Goal: Information Seeking & Learning: Learn about a topic

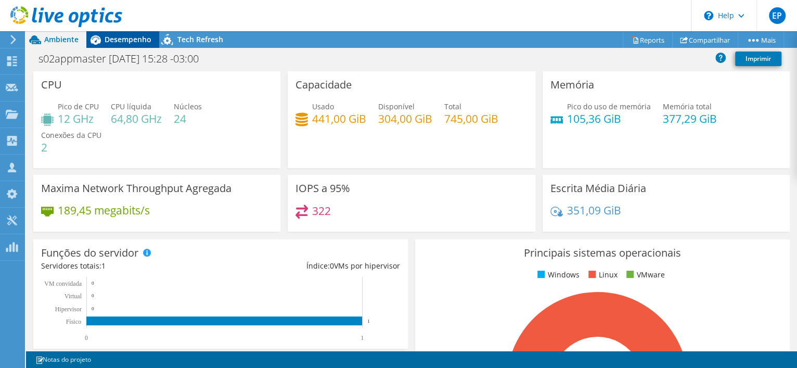
click at [132, 42] on span "Desempenho" at bounding box center [128, 39] width 47 height 10
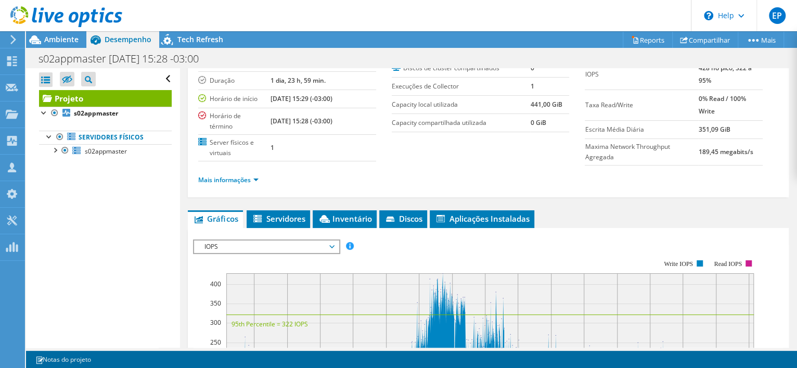
scroll to position [65, 0]
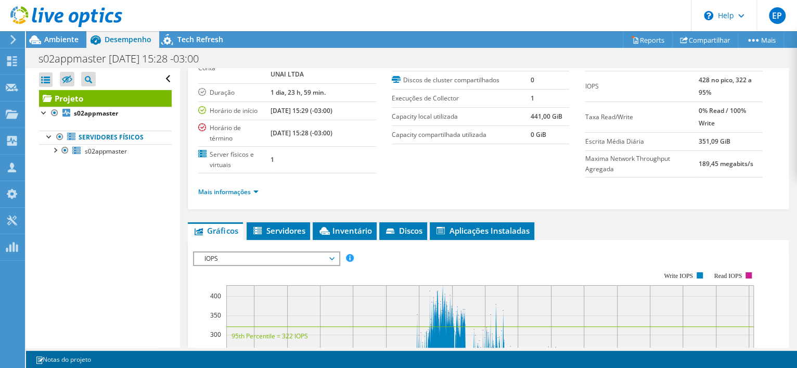
click at [264, 260] on span "IOPS" at bounding box center [266, 258] width 134 height 12
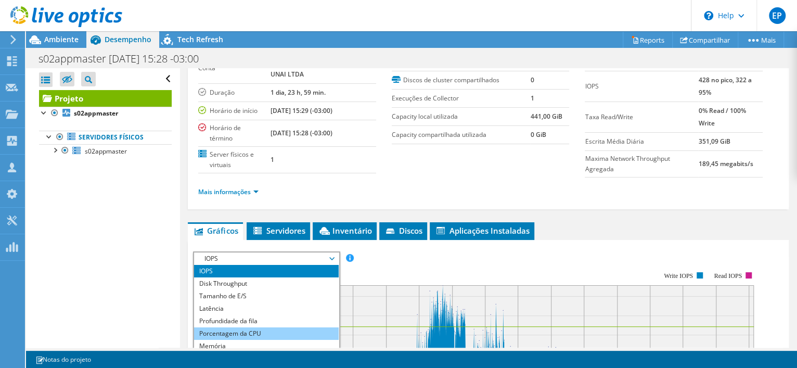
click at [230, 327] on li "Porcentagem da CPU" at bounding box center [266, 333] width 144 height 12
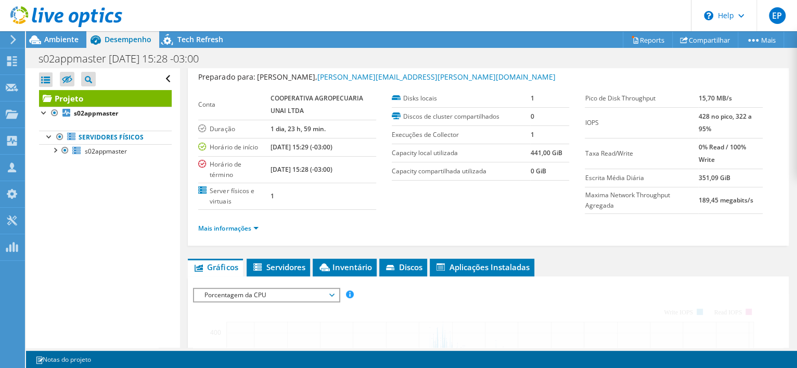
scroll to position [0, 0]
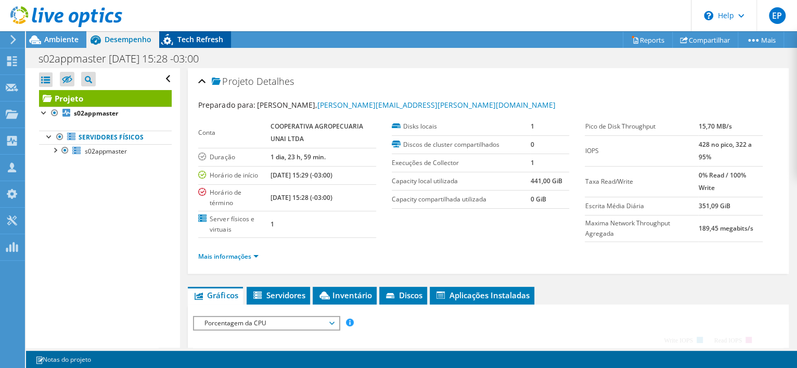
click at [175, 43] on icon at bounding box center [168, 41] width 18 height 21
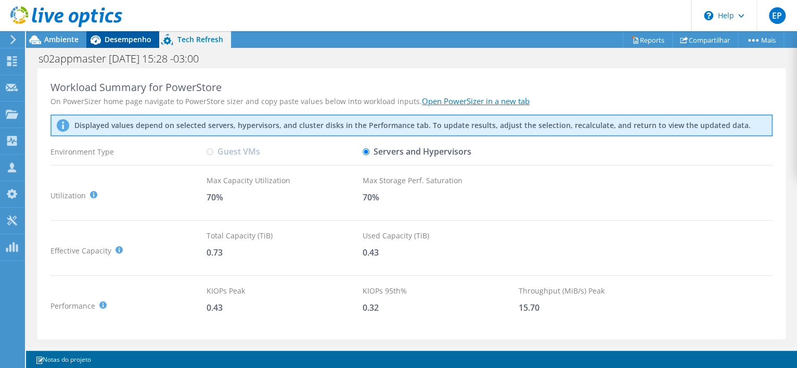
click at [106, 42] on span "Desempenho" at bounding box center [128, 39] width 47 height 10
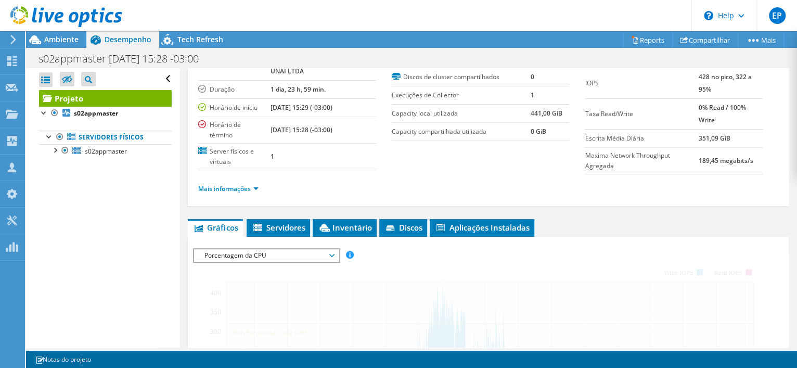
scroll to position [195, 0]
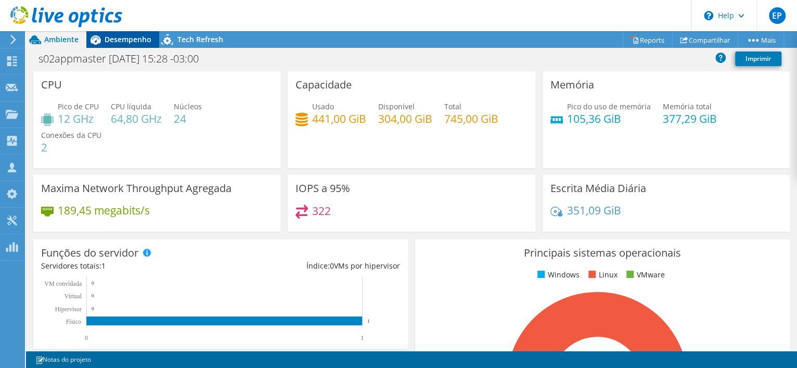
click at [113, 38] on span "Desempenho" at bounding box center [128, 39] width 47 height 10
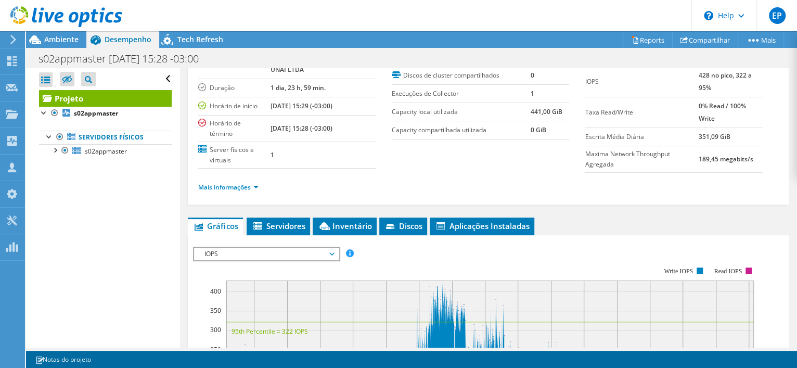
scroll to position [130, 0]
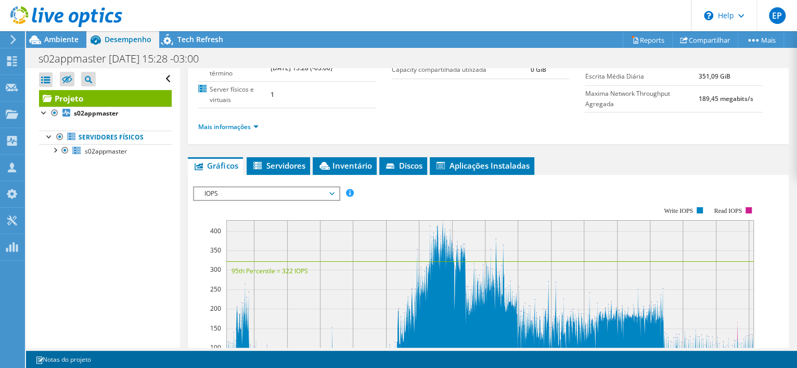
click at [307, 187] on span "IOPS" at bounding box center [266, 193] width 134 height 12
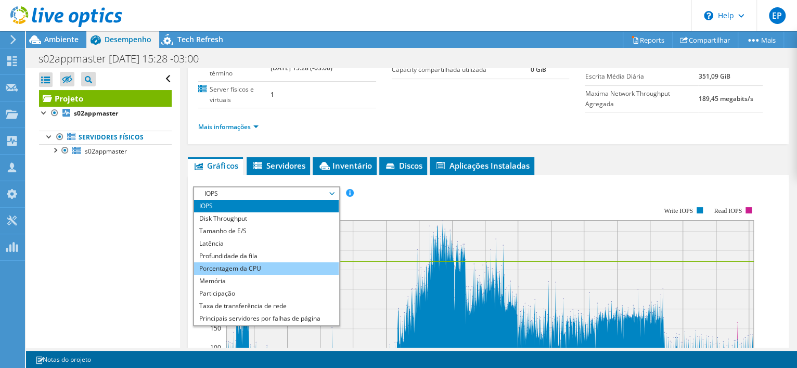
click at [275, 262] on li "Porcentagem da CPU" at bounding box center [266, 268] width 144 height 12
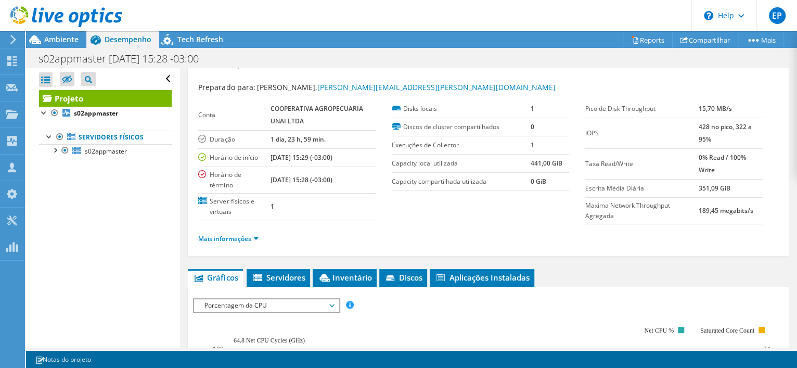
scroll to position [0, 0]
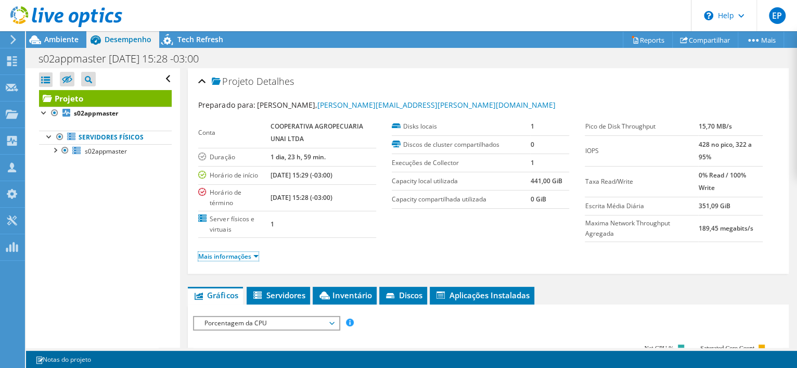
drag, startPoint x: 226, startPoint y: 252, endPoint x: 271, endPoint y: 256, distance: 44.9
click at [226, 252] on link "Mais informações" at bounding box center [228, 256] width 60 height 9
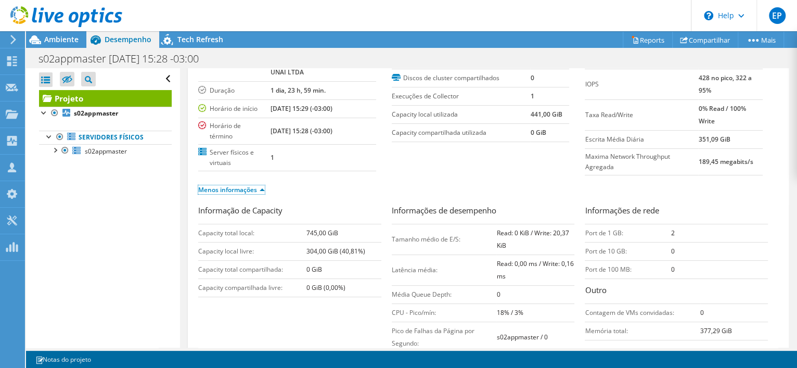
scroll to position [65, 0]
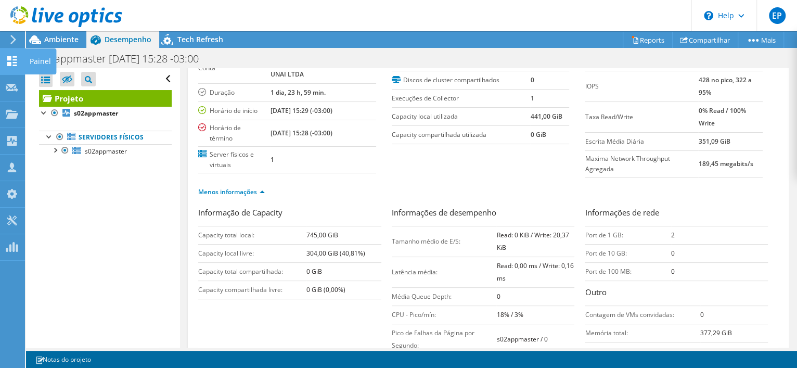
click at [12, 62] on icon at bounding box center [12, 61] width 12 height 10
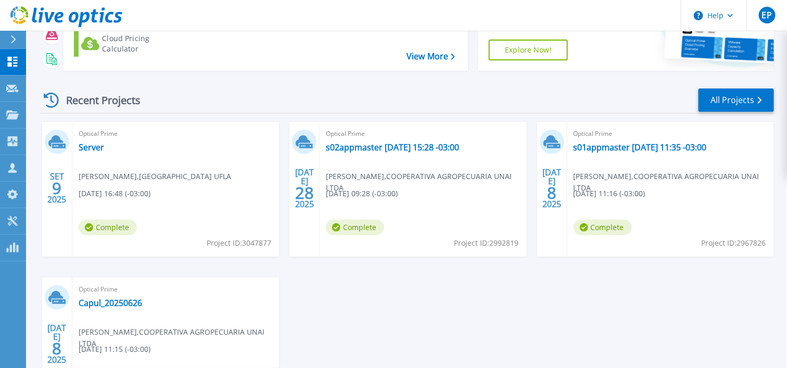
scroll to position [130, 0]
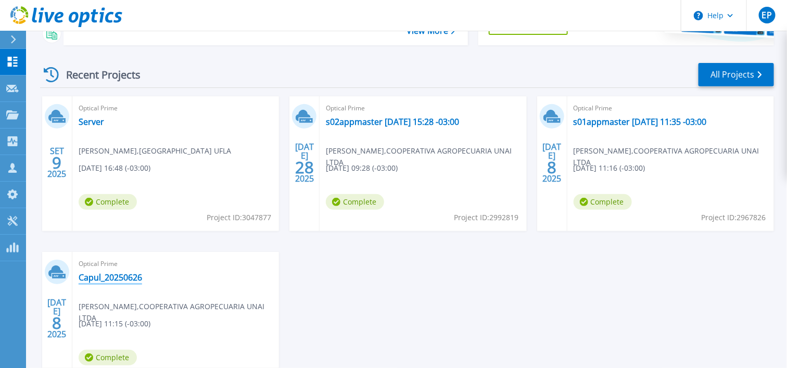
click at [120, 280] on link "Capul_20250626" at bounding box center [110, 277] width 63 height 10
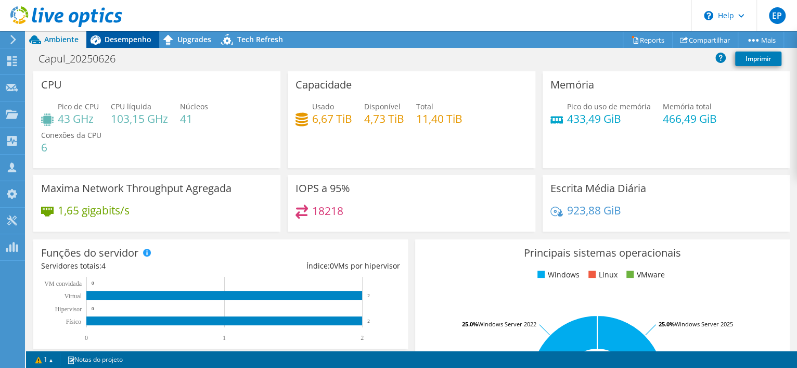
scroll to position [195, 0]
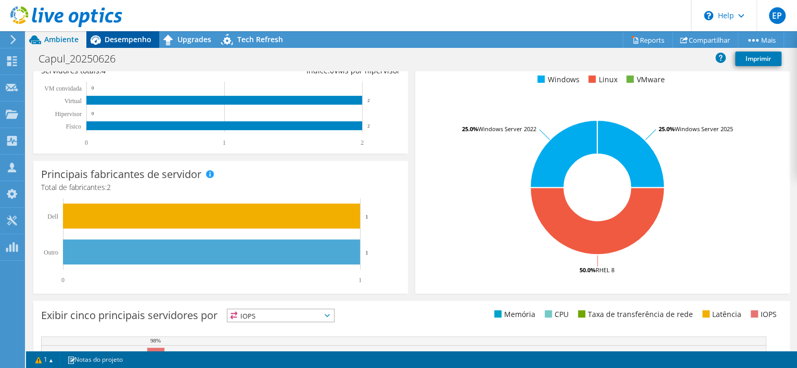
click at [139, 35] on span "Desempenho" at bounding box center [128, 39] width 47 height 10
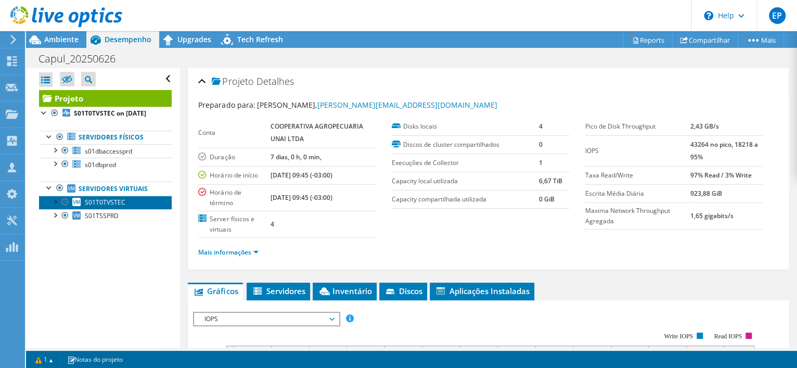
click at [128, 208] on link "S01T0TVSTEC" at bounding box center [105, 203] width 133 height 14
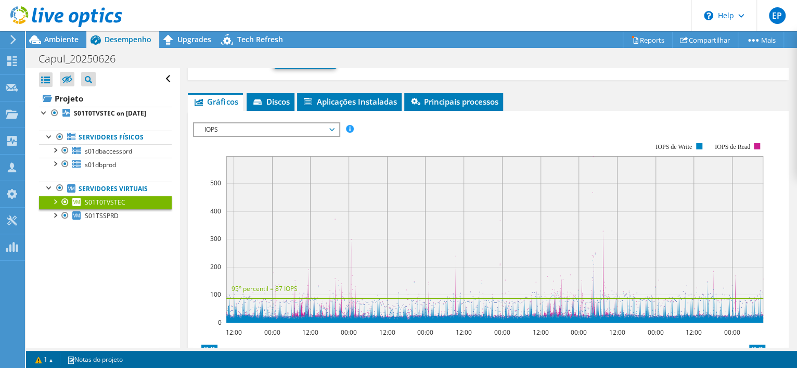
scroll to position [130, 0]
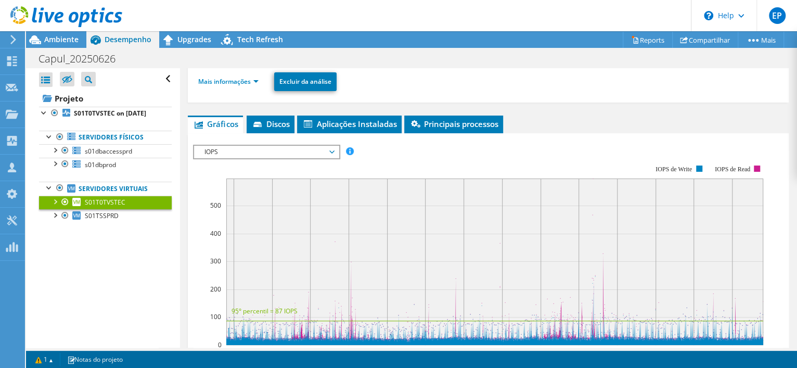
click at [313, 147] on span "IOPS" at bounding box center [266, 152] width 134 height 12
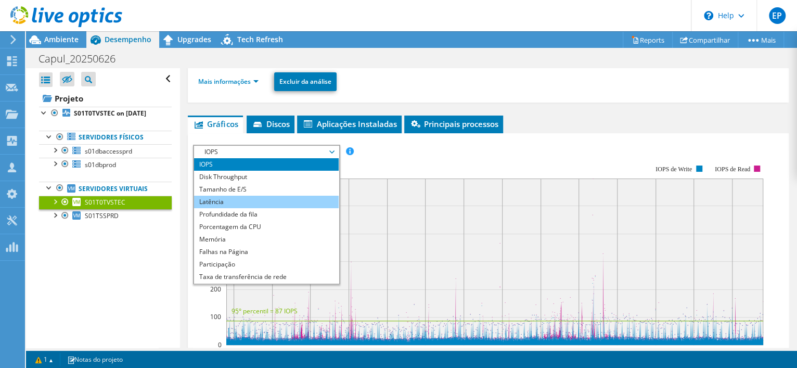
click at [301, 198] on li "Latência" at bounding box center [266, 202] width 144 height 12
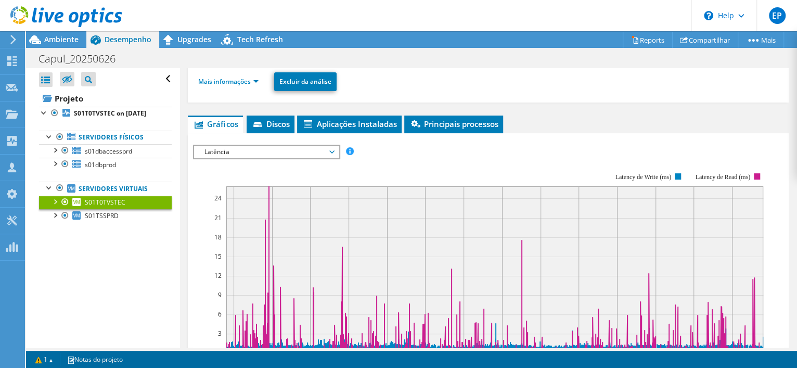
click at [321, 154] on span "Latência" at bounding box center [266, 152] width 134 height 12
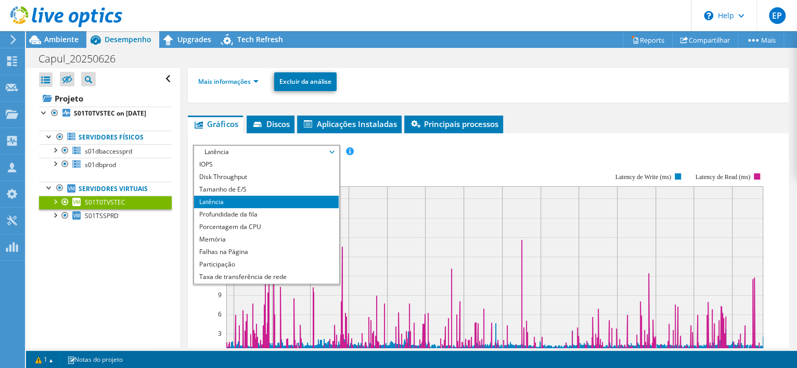
click at [577, 147] on div "IOPS Disk Throughput Tamanho de E/S Latência Profundidade da fila Porcentagem d…" at bounding box center [488, 152] width 591 height 14
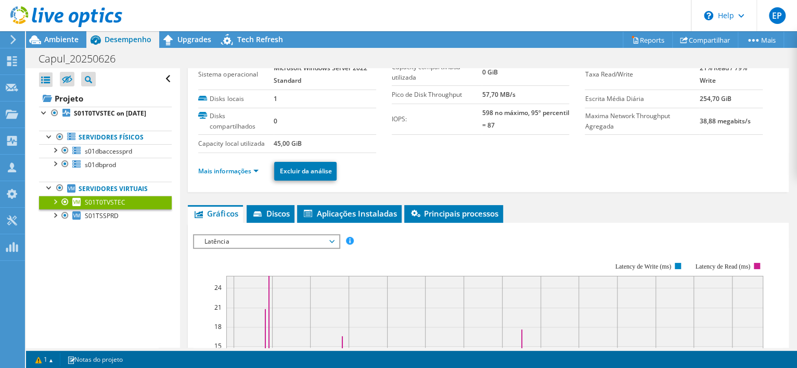
scroll to position [65, 0]
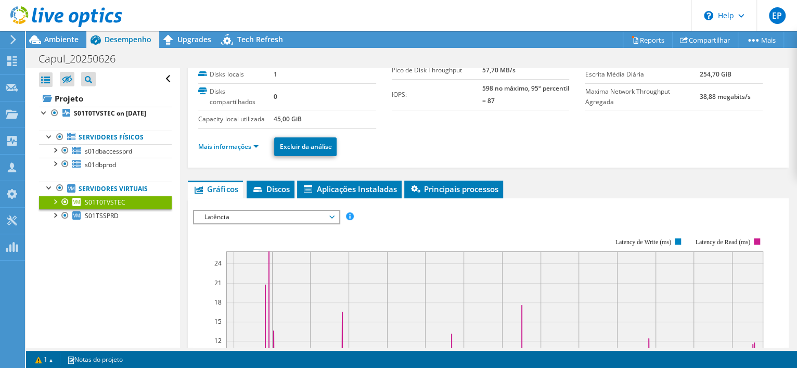
click at [295, 215] on span "Latência" at bounding box center [266, 217] width 134 height 12
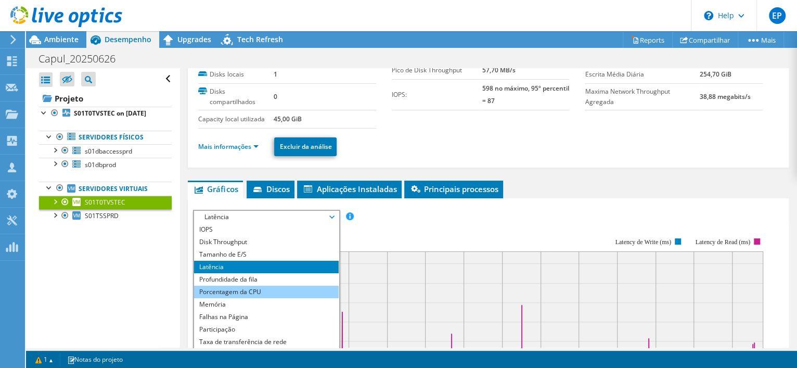
click at [278, 286] on li "Porcentagem da CPU" at bounding box center [266, 292] width 144 height 12
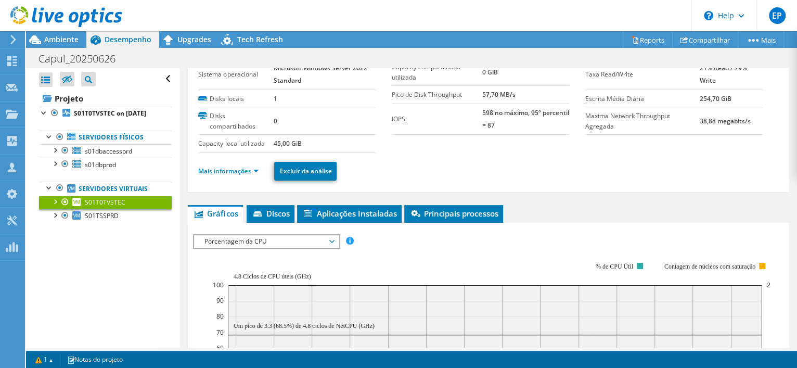
scroll to position [0, 0]
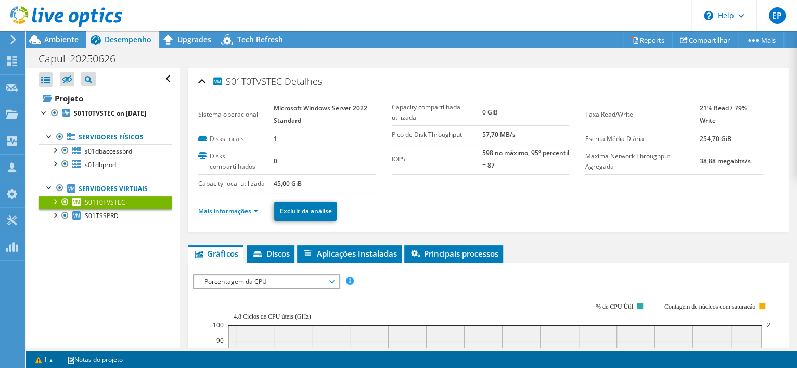
click at [208, 208] on link "Mais informações" at bounding box center [228, 211] width 60 height 9
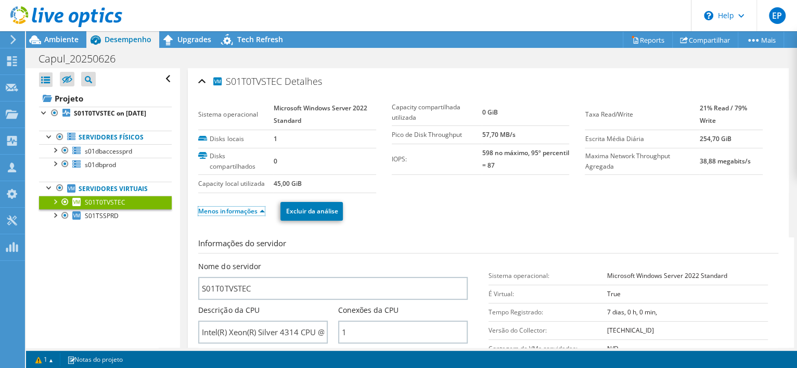
scroll to position [130, 0]
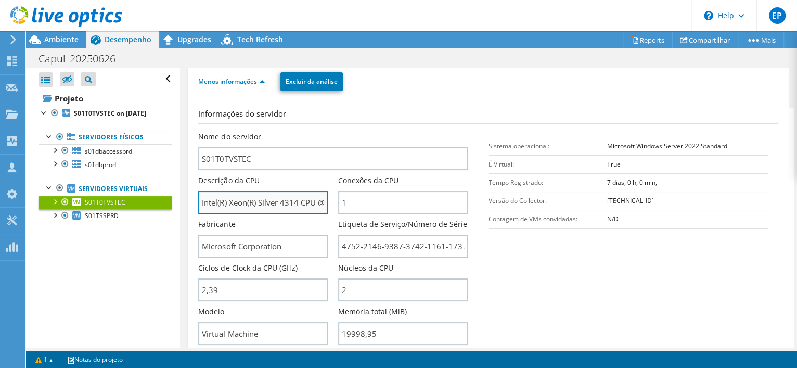
click at [320, 202] on input "Intel(R) Xeon(R) Silver 4314 CPU @ 2.40GHz" at bounding box center [263, 202] width 130 height 23
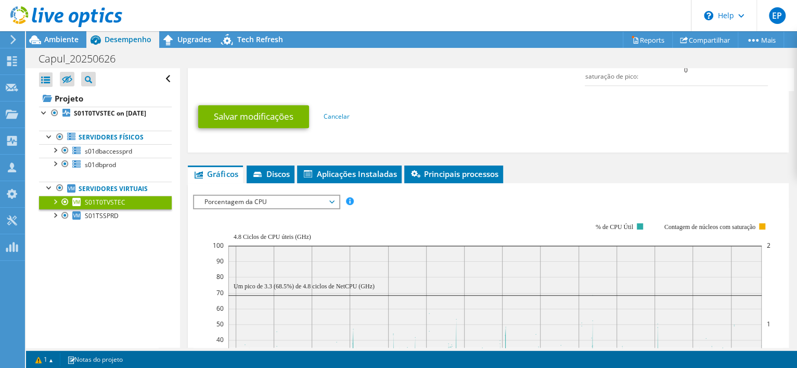
scroll to position [651, 0]
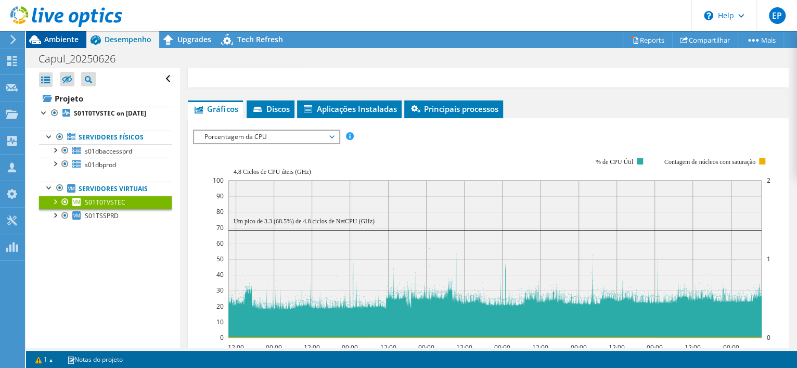
click at [46, 39] on span "Ambiente" at bounding box center [61, 39] width 34 height 10
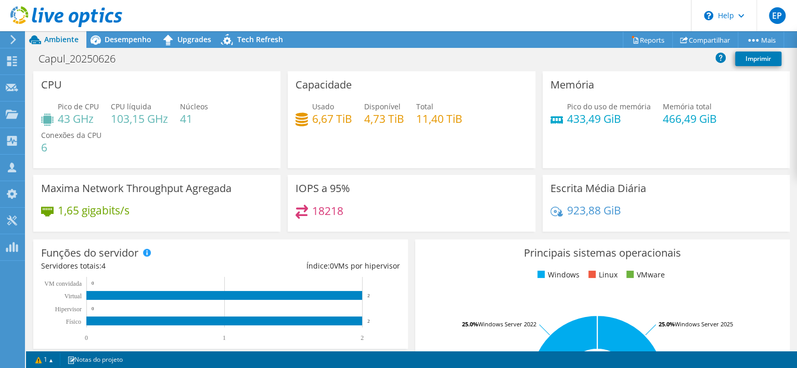
scroll to position [661, 0]
click at [18, 66] on div at bounding box center [12, 62] width 12 height 11
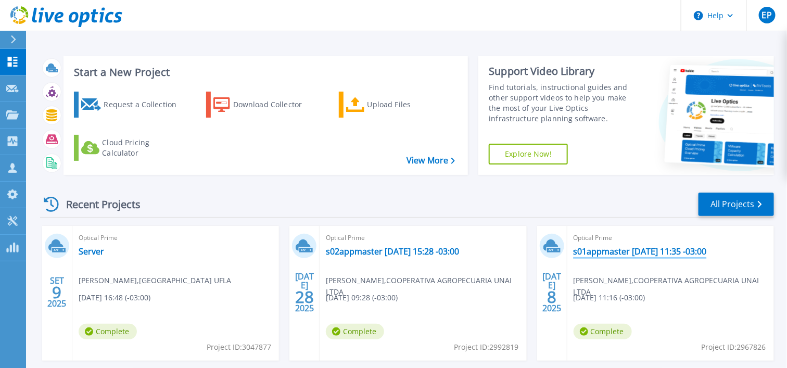
click at [584, 252] on link "s01appmaster [DATE] 11:35 -03:00" at bounding box center [640, 251] width 133 height 10
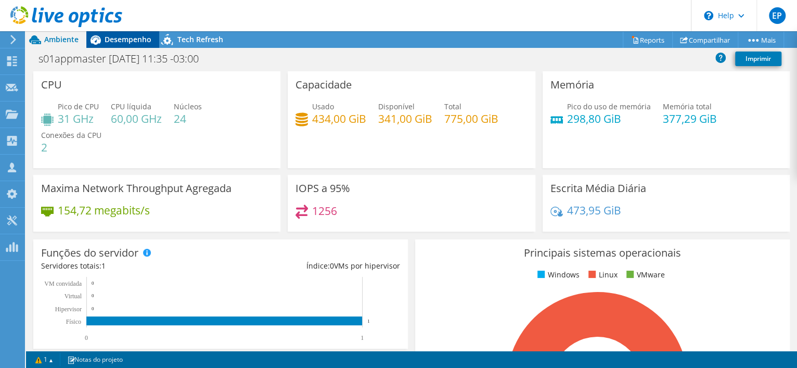
click at [117, 42] on span "Desempenho" at bounding box center [128, 39] width 47 height 10
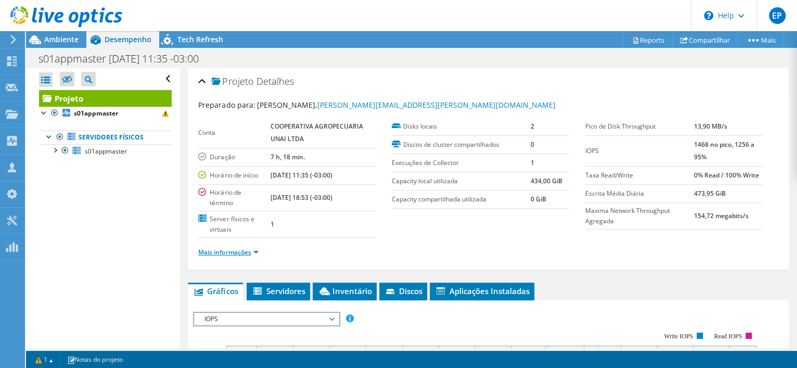
click at [244, 248] on link "Mais informações" at bounding box center [228, 252] width 60 height 9
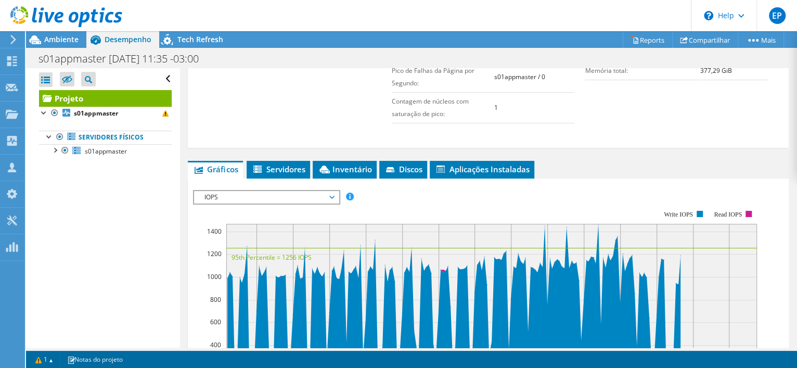
scroll to position [325, 0]
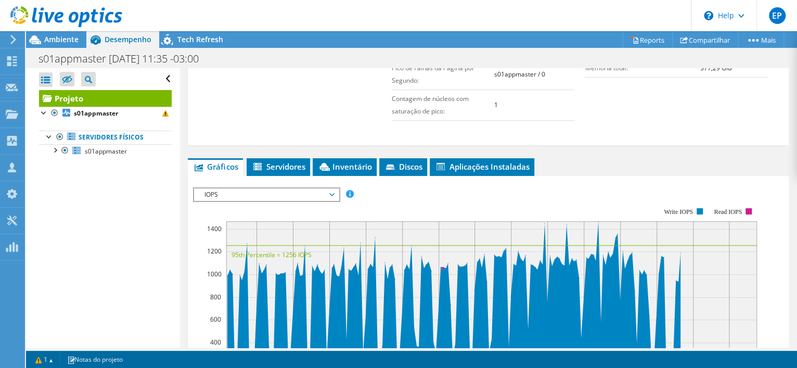
click at [302, 189] on span "IOPS" at bounding box center [266, 194] width 134 height 12
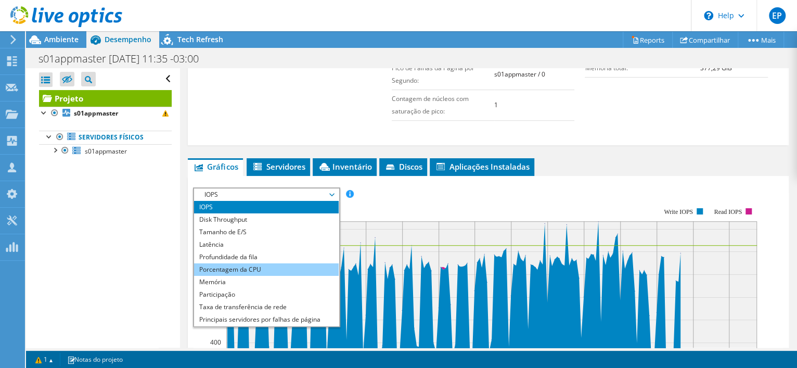
click at [297, 263] on li "Porcentagem da CPU" at bounding box center [266, 269] width 144 height 12
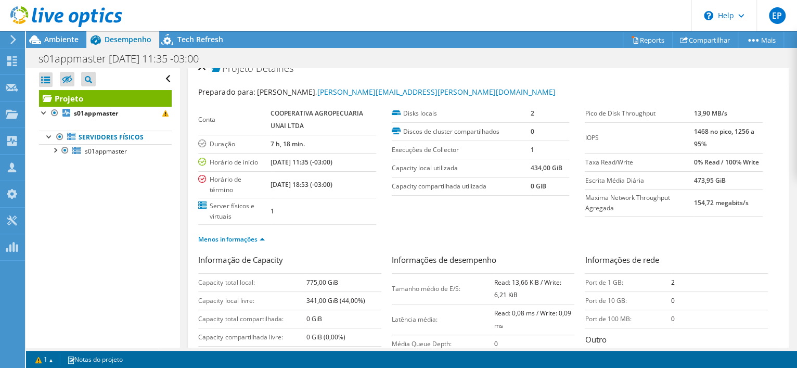
scroll to position [0, 0]
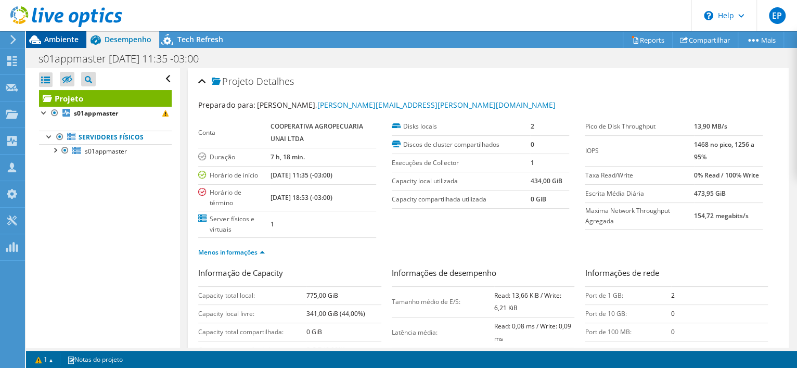
click at [56, 39] on span "Ambiente" at bounding box center [61, 39] width 34 height 10
